Goal: Download file/media

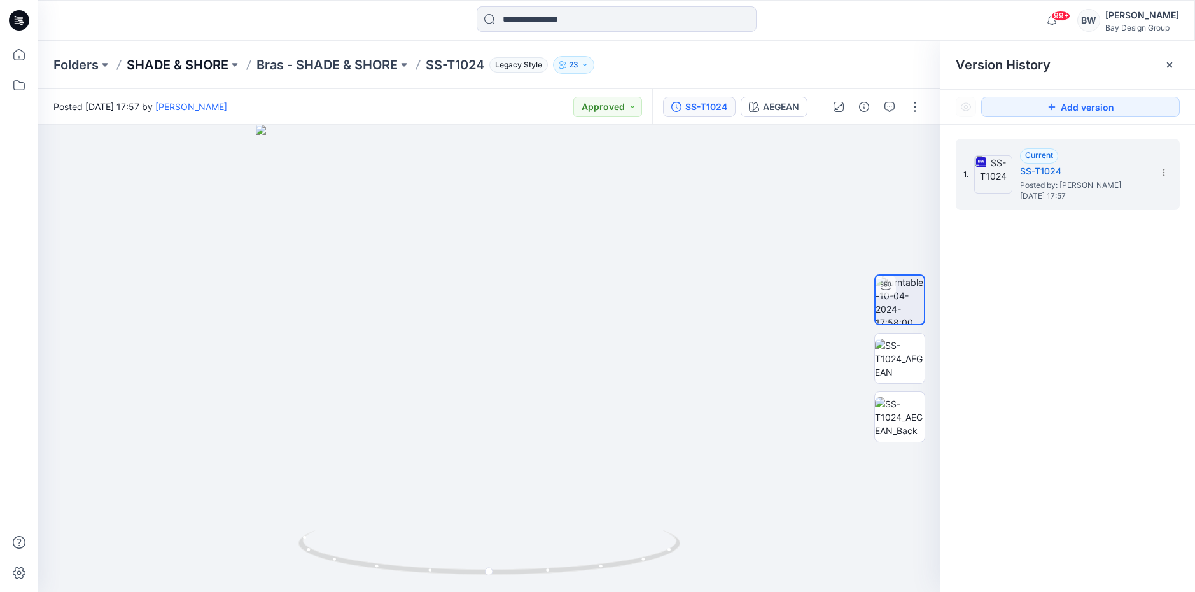
click at [212, 62] on p "SHADE & SHORE" at bounding box center [178, 65] width 102 height 18
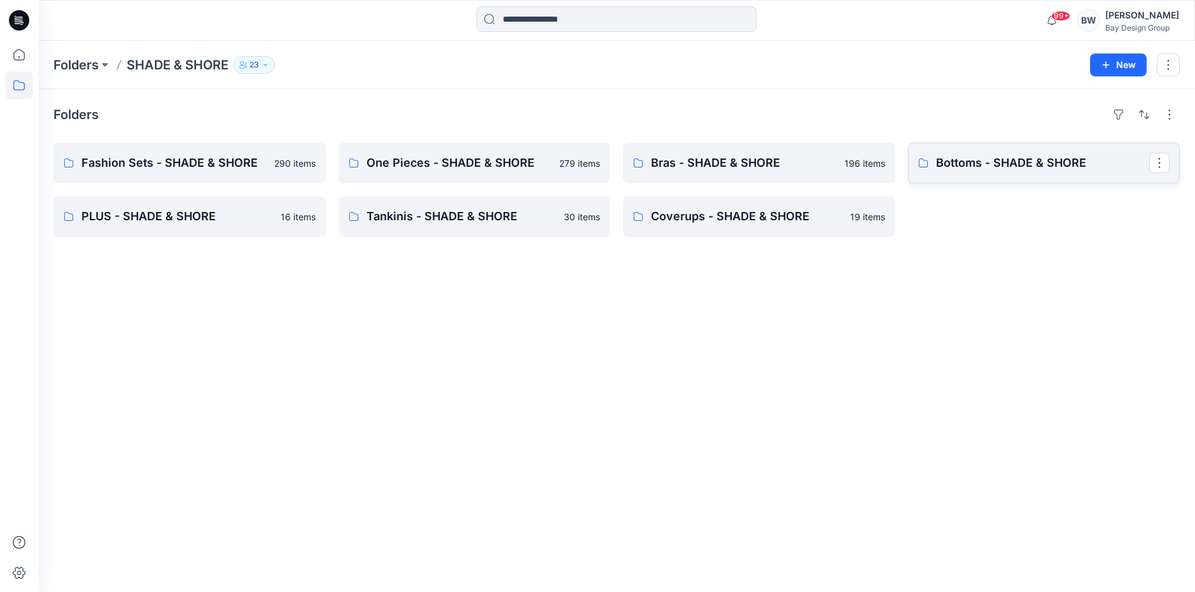
click at [987, 161] on p "Bottoms - SHADE & SHORE" at bounding box center [1043, 163] width 214 height 18
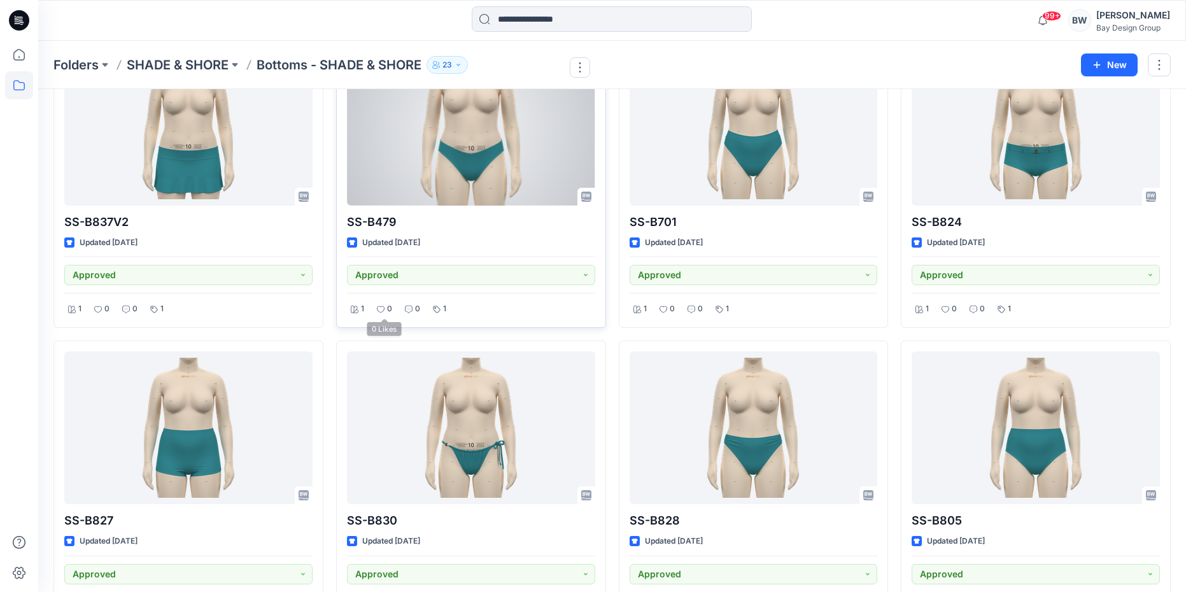
scroll to position [368, 0]
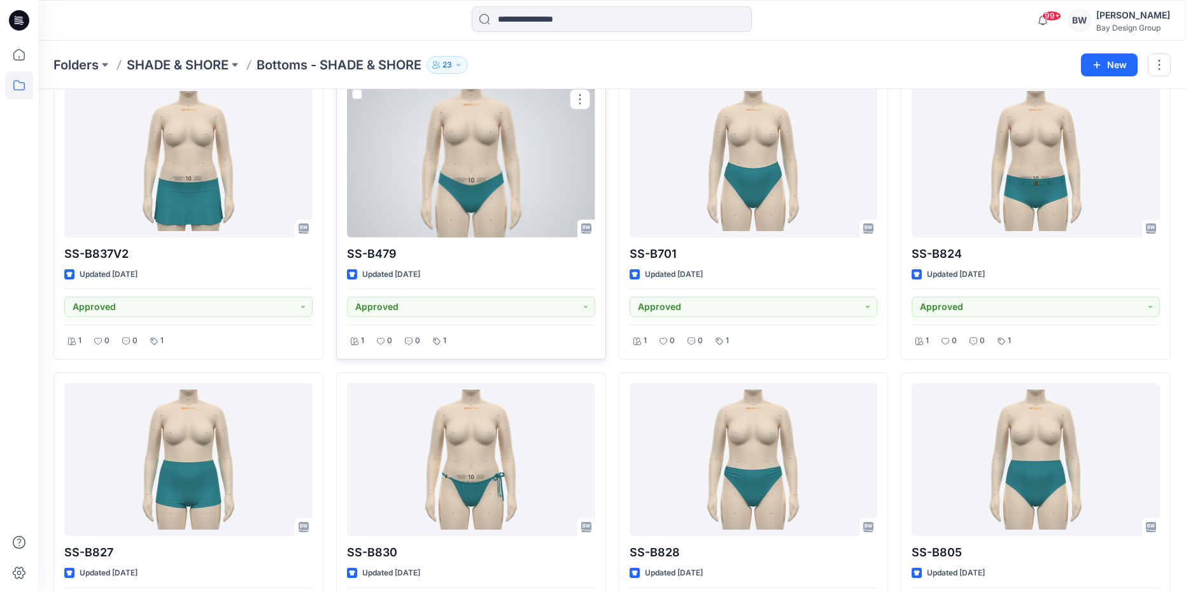
click at [499, 207] on div at bounding box center [471, 160] width 248 height 153
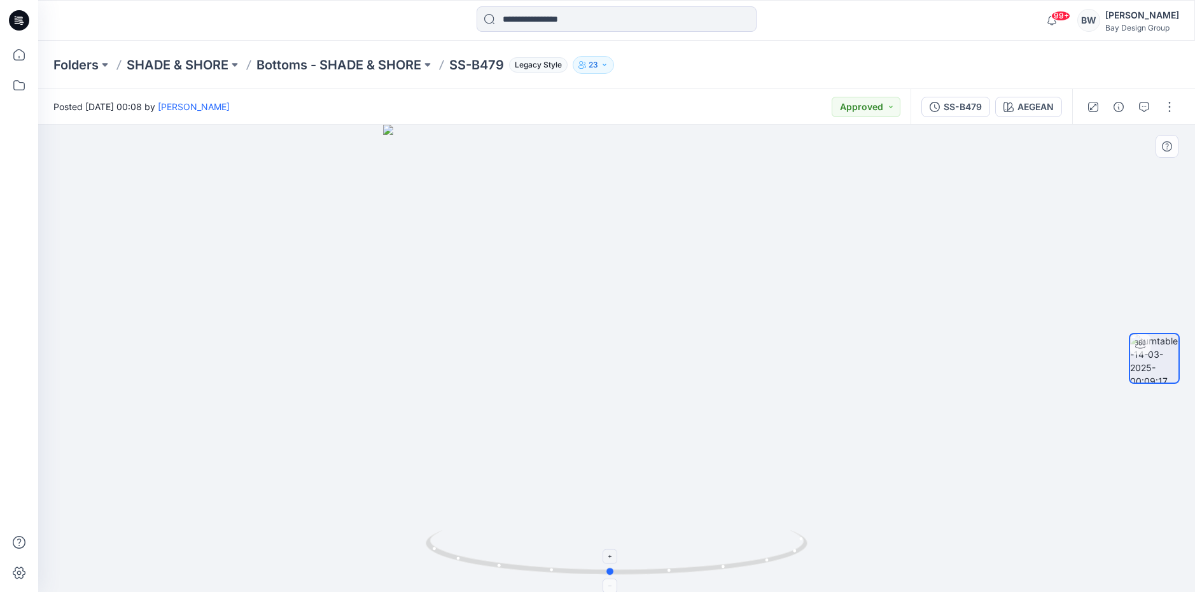
drag, startPoint x: 706, startPoint y: 573, endPoint x: 703, endPoint y: 552, distance: 20.6
click at [703, 552] on icon at bounding box center [618, 554] width 385 height 48
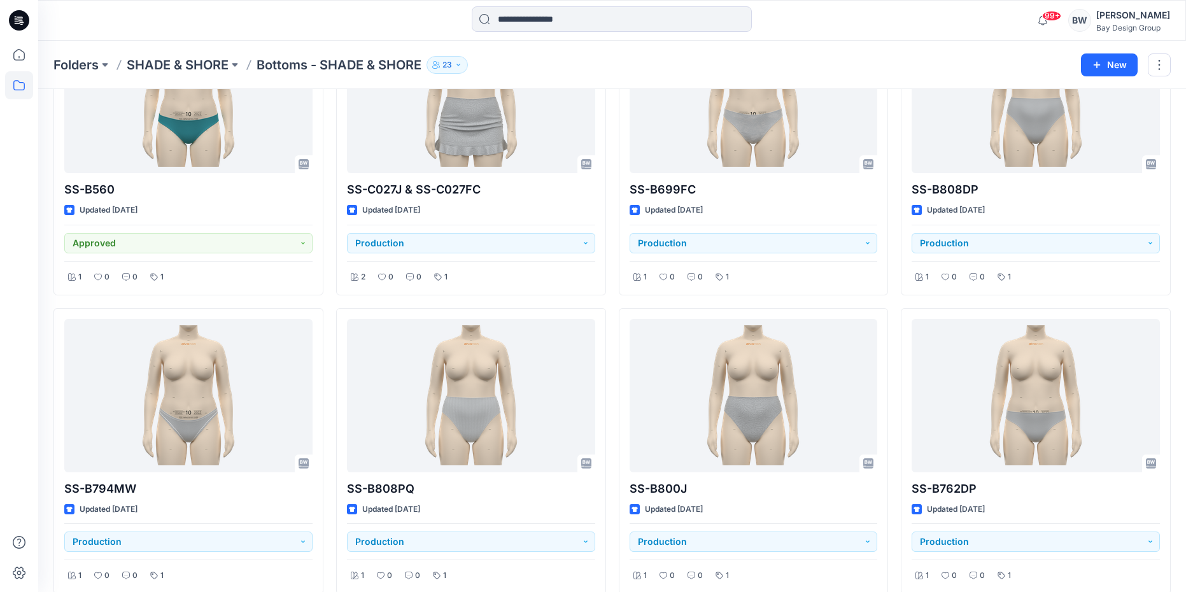
scroll to position [819, 0]
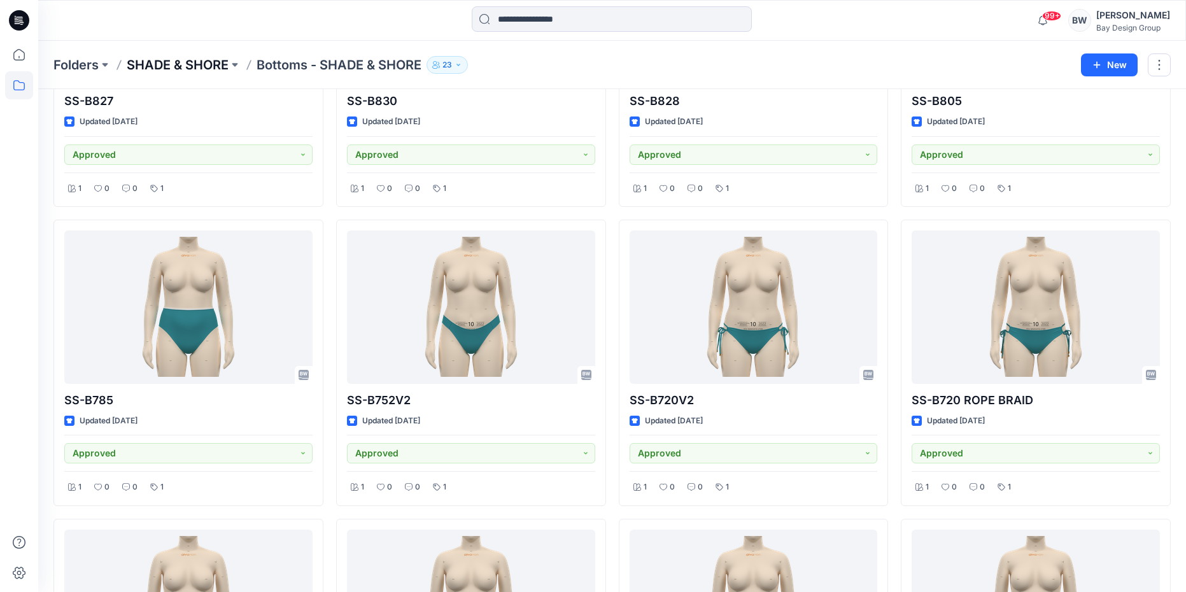
click at [209, 62] on p "SHADE & SHORE" at bounding box center [178, 65] width 102 height 18
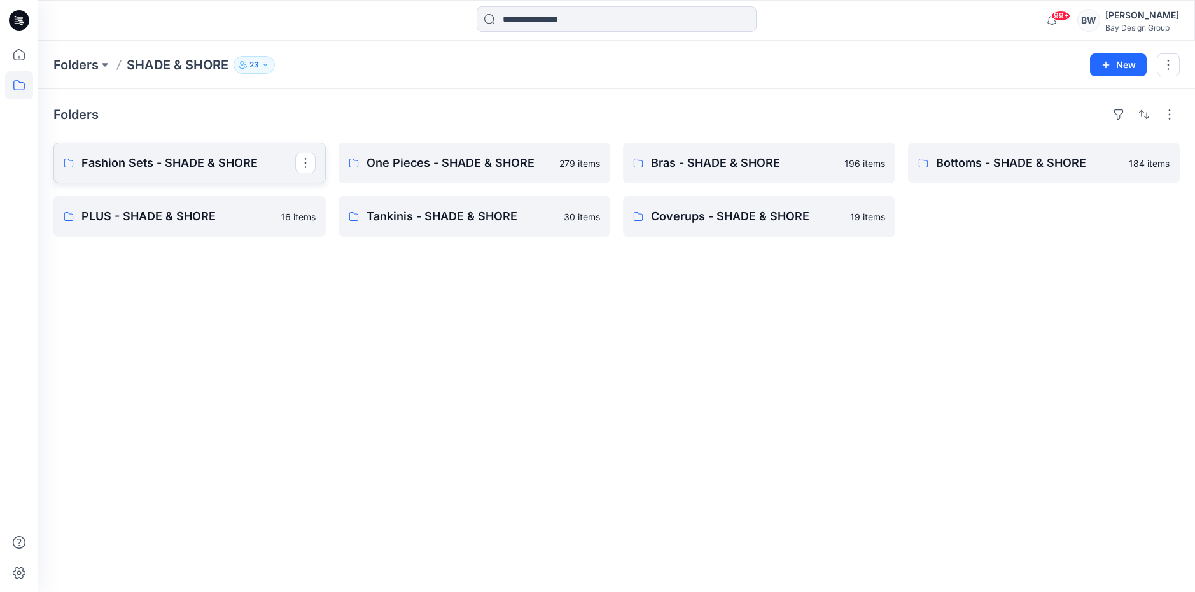
click at [172, 162] on p "Fashion Sets - SHADE & SHORE" at bounding box center [188, 163] width 214 height 18
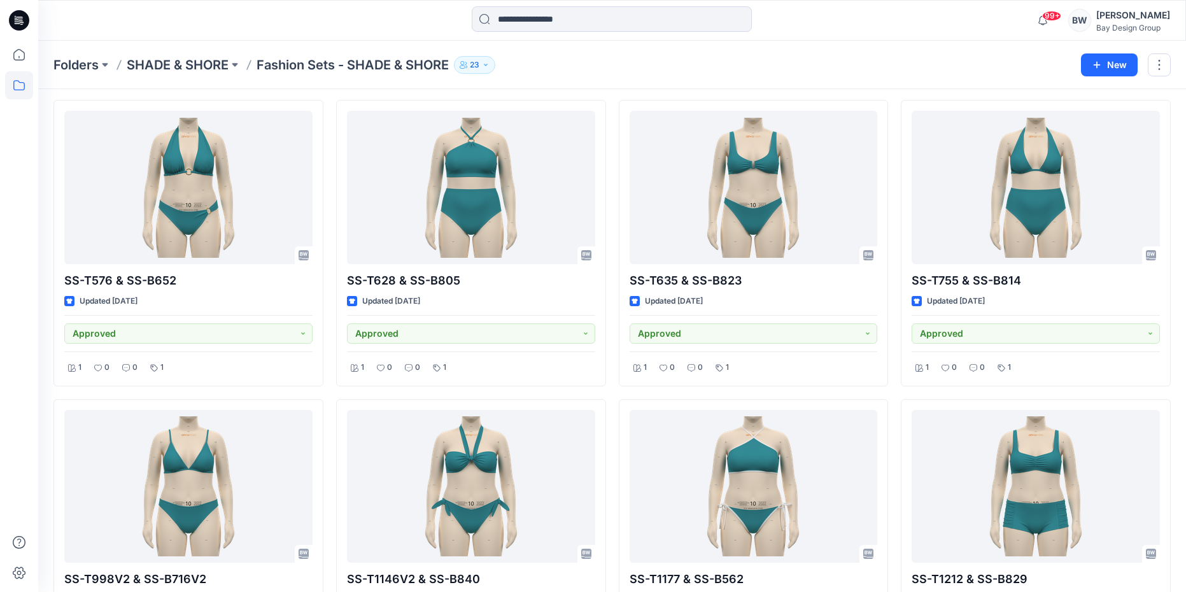
scroll to position [318, 0]
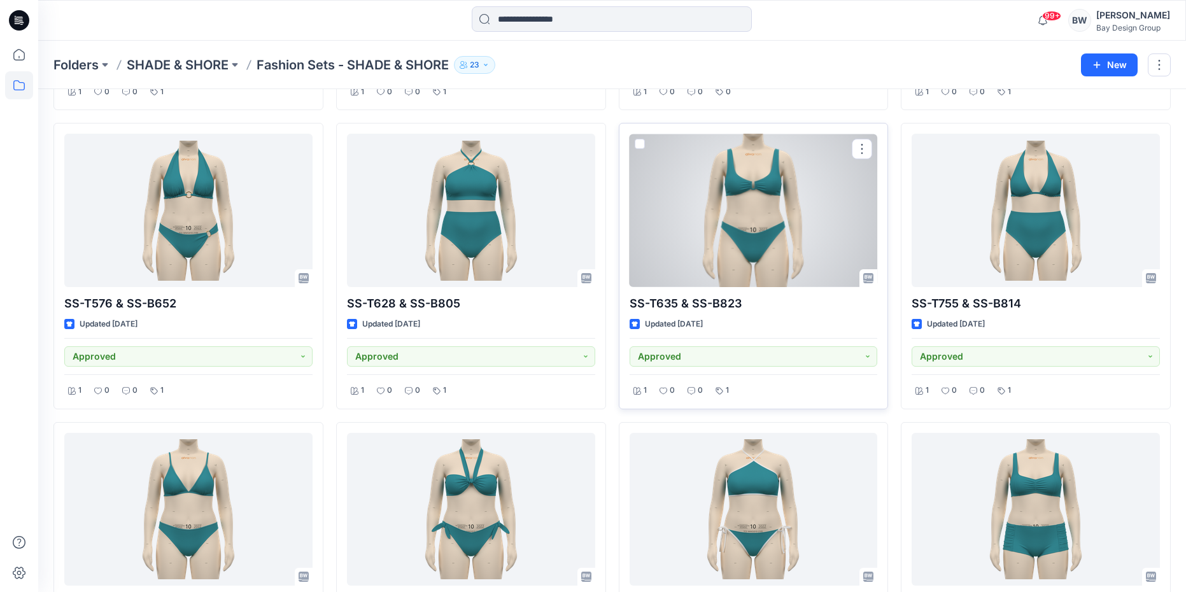
click at [745, 232] on div at bounding box center [754, 210] width 248 height 153
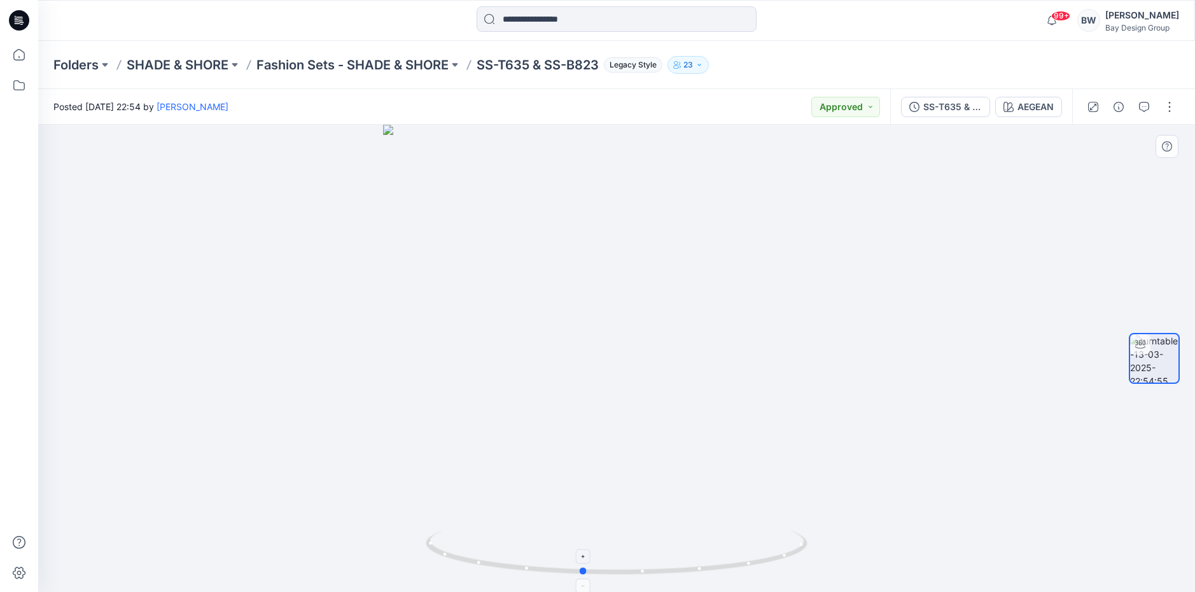
drag, startPoint x: 723, startPoint y: 570, endPoint x: 689, endPoint y: 545, distance: 42.4
click at [689, 545] on icon at bounding box center [618, 554] width 385 height 48
click at [929, 111] on div "SS-T635 & SS-B823" at bounding box center [953, 107] width 59 height 14
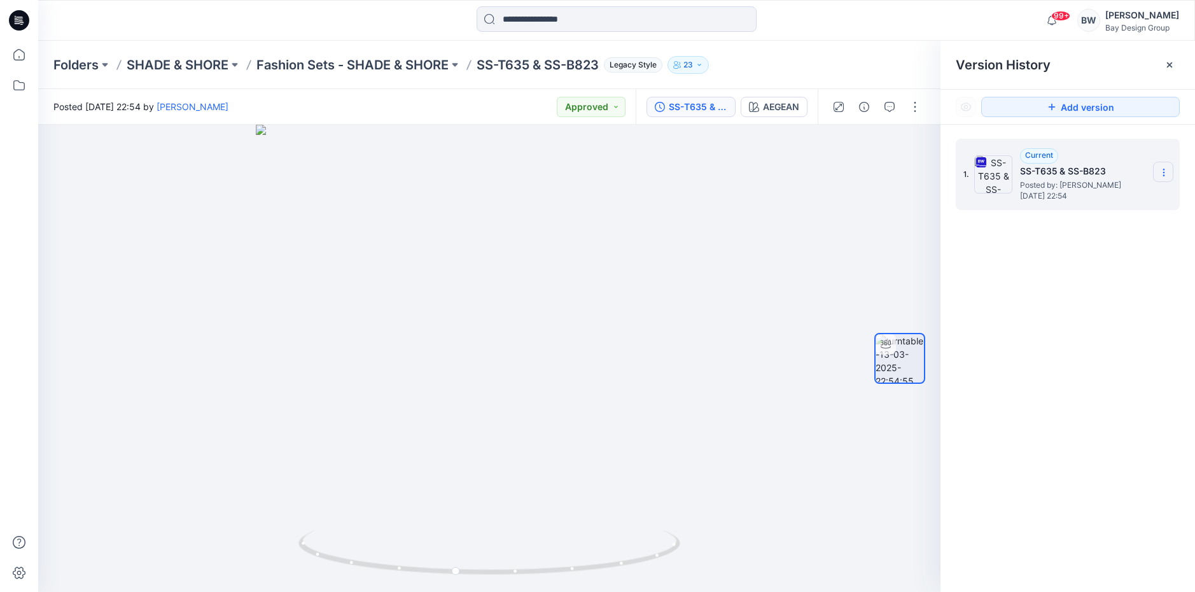
click at [1164, 173] on icon at bounding box center [1164, 172] width 1 height 1
click at [1088, 197] on span "Download Source BW File" at bounding box center [1099, 197] width 106 height 15
